Goal: Find specific page/section: Find specific page/section

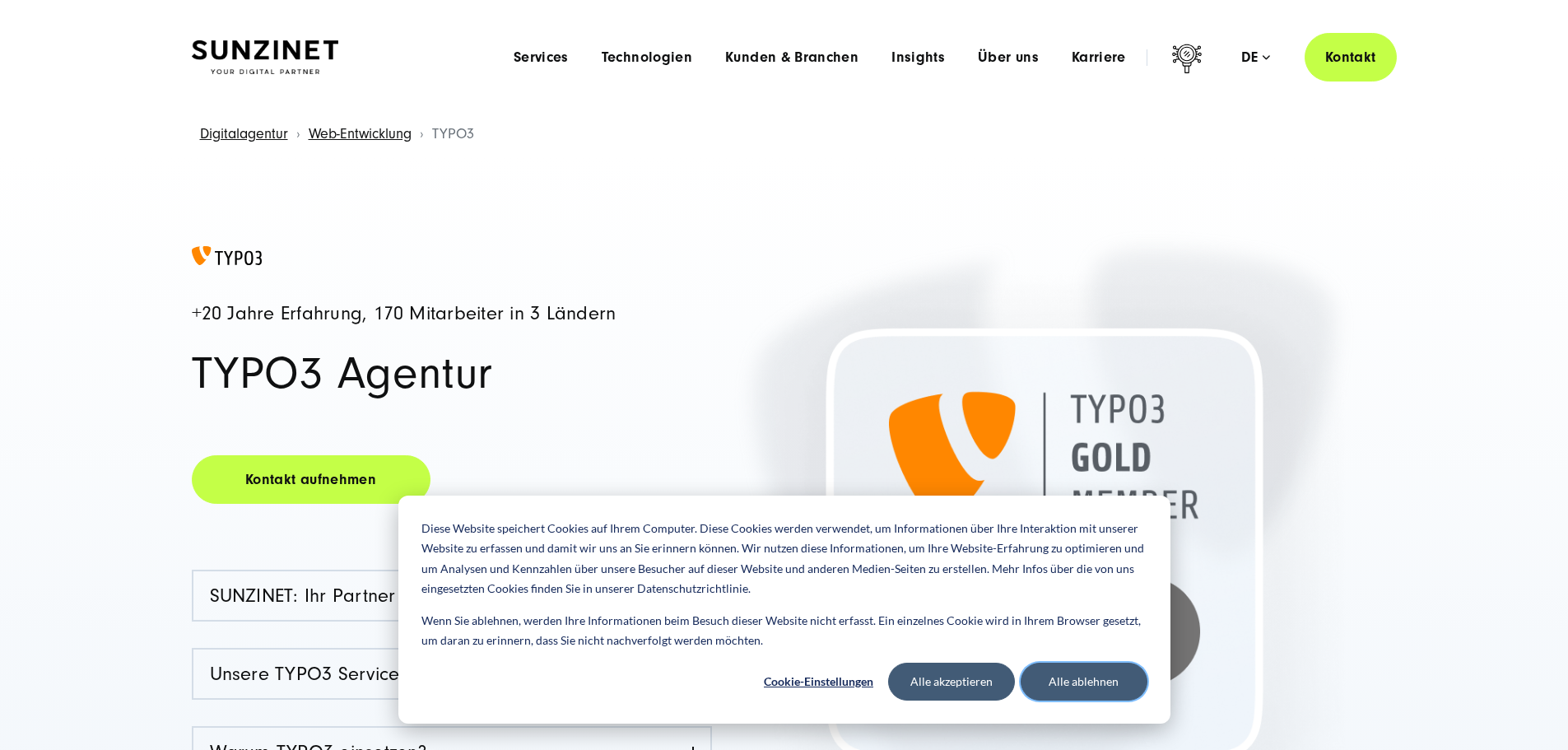
click at [1088, 693] on button "Alle ablehnen" at bounding box center [1084, 682] width 127 height 38
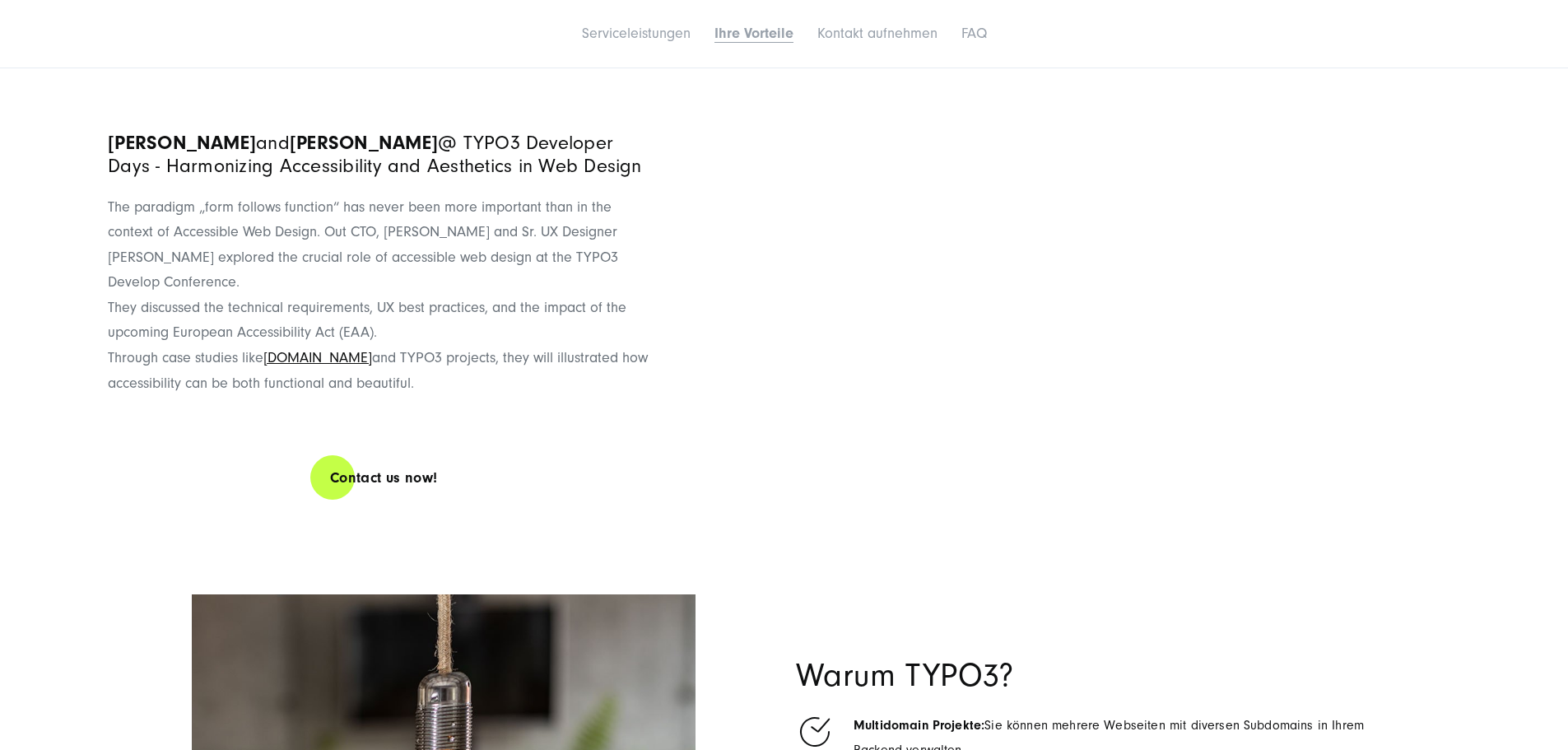
scroll to position [6670, 0]
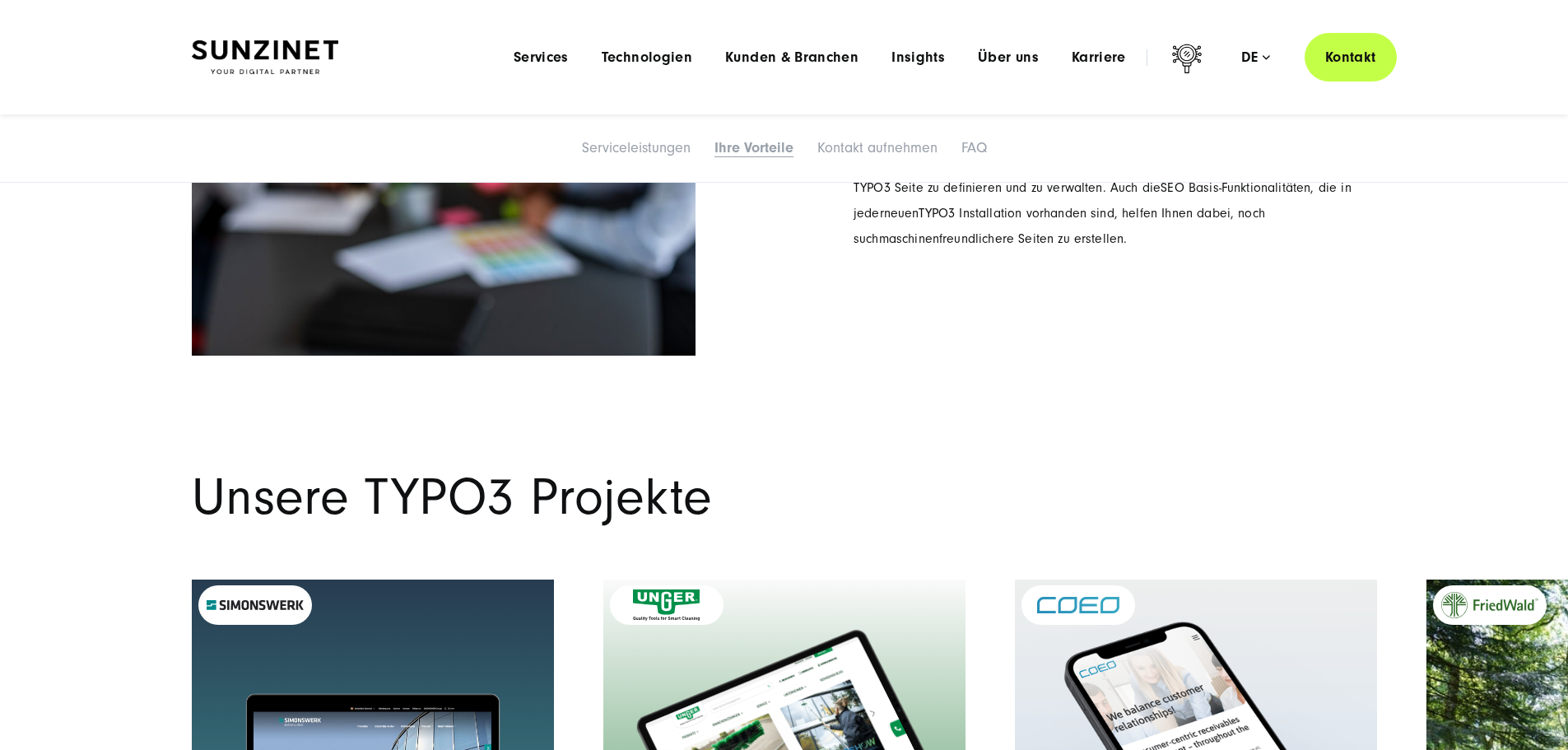
scroll to position [7425, 0]
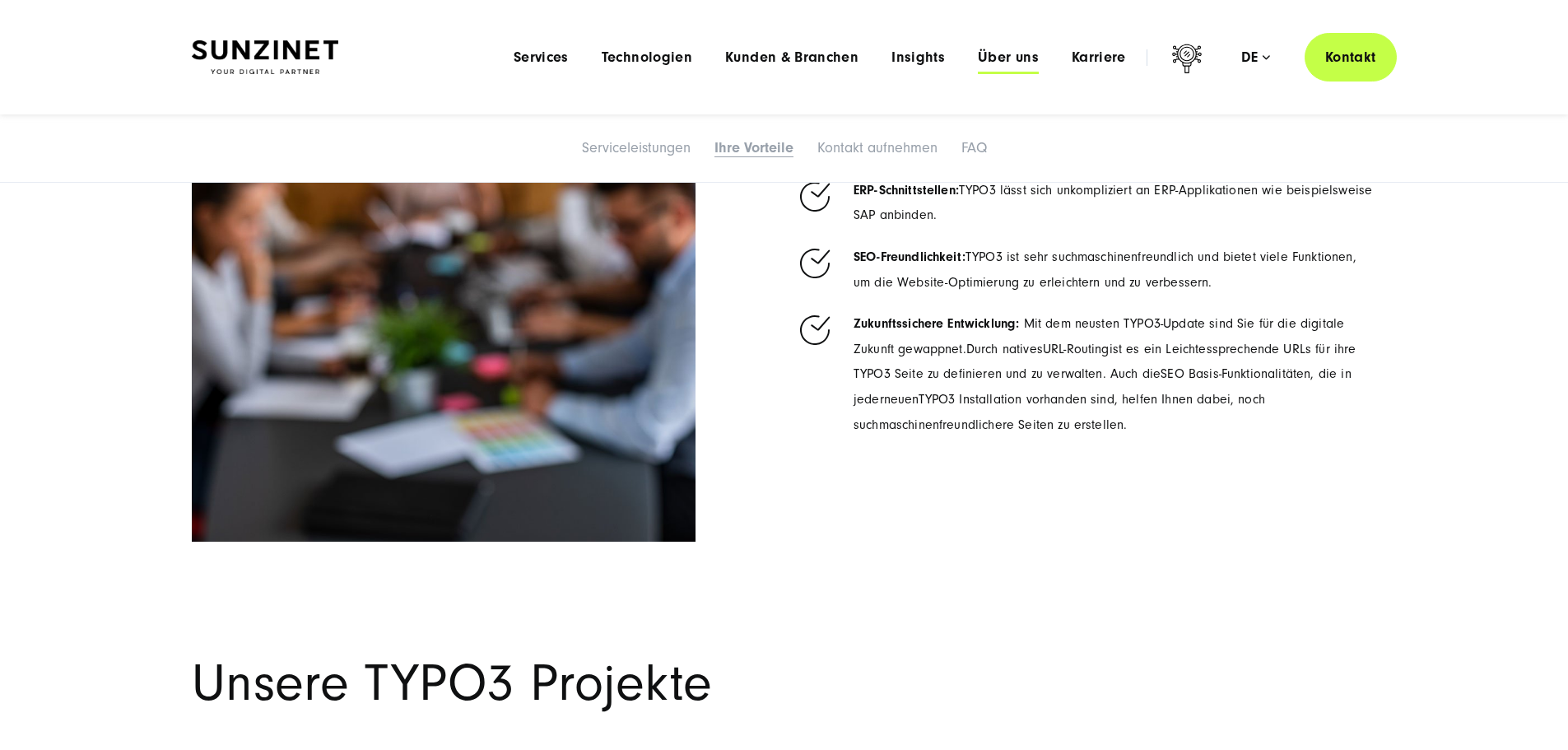
click at [978, 59] on span "Über uns" at bounding box center [1008, 57] width 61 height 16
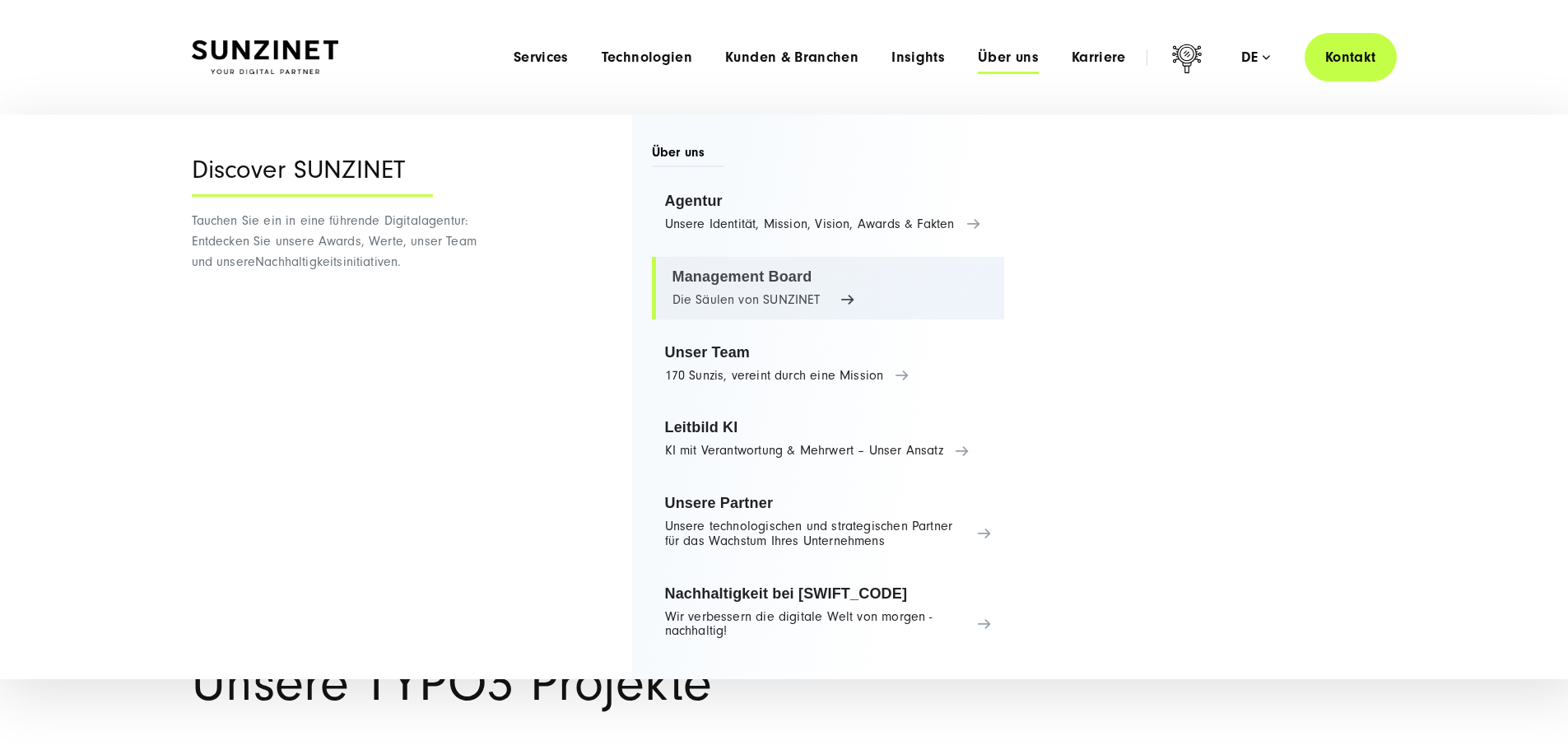
click at [722, 272] on link "Management Board Die Säulen von SUNZINET" at bounding box center [828, 287] width 353 height 62
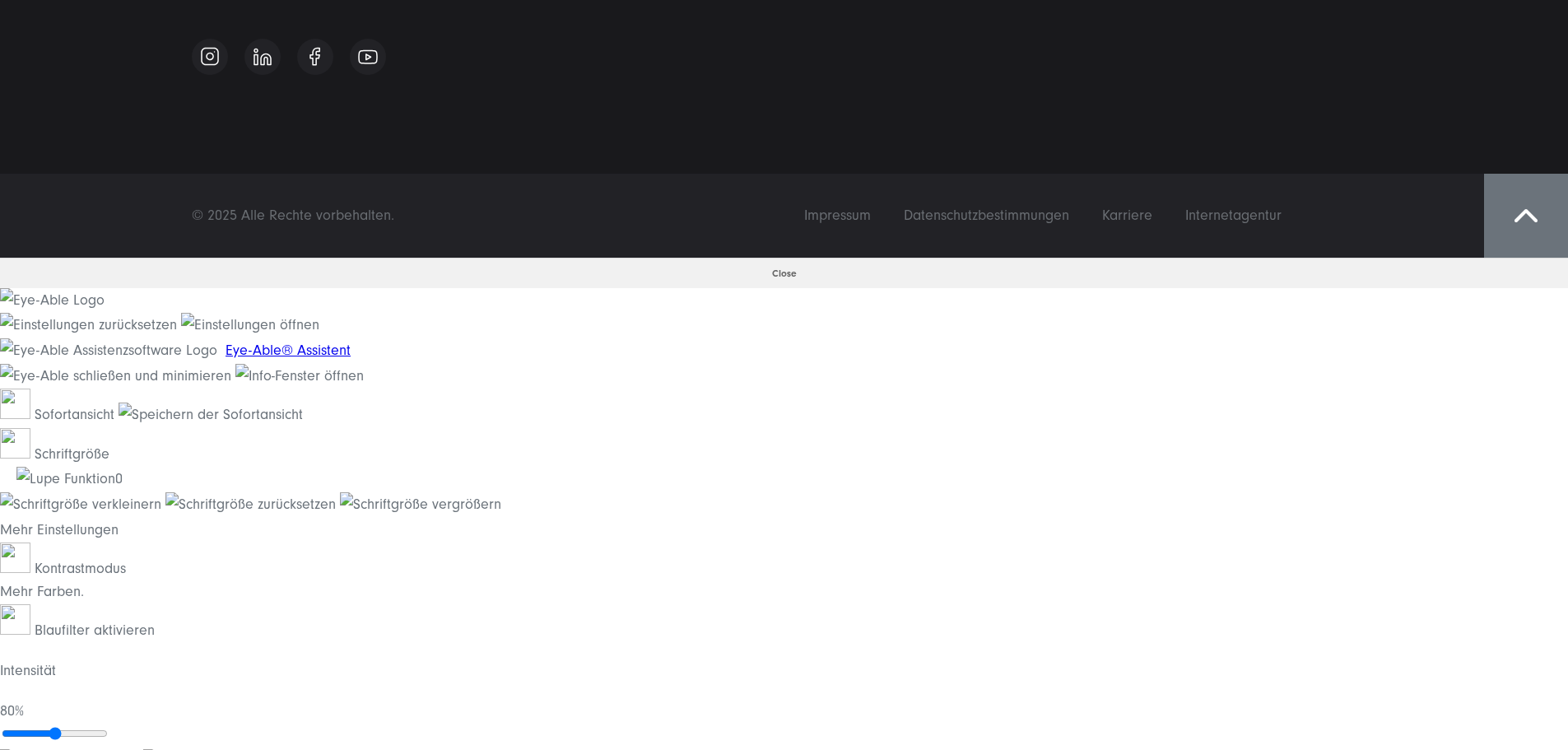
scroll to position [5105, 0]
